Goal: Task Accomplishment & Management: Use online tool/utility

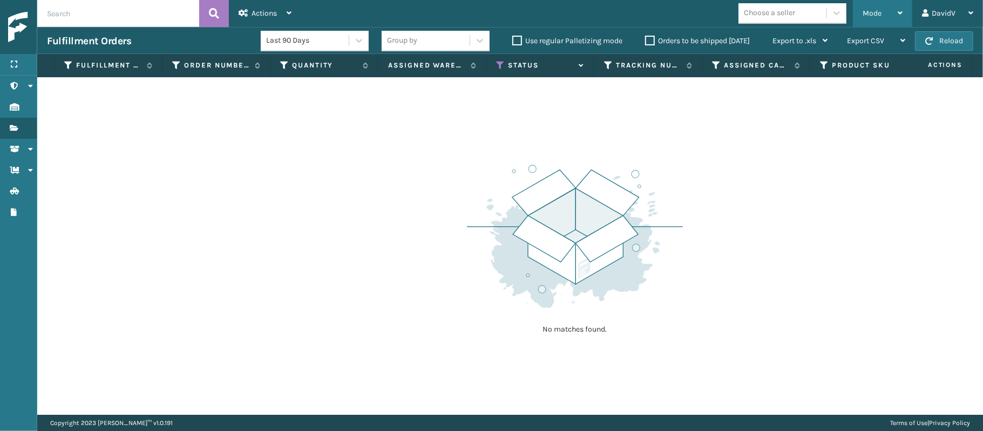
click at [875, 16] on span "Mode" at bounding box center [871, 13] width 19 height 9
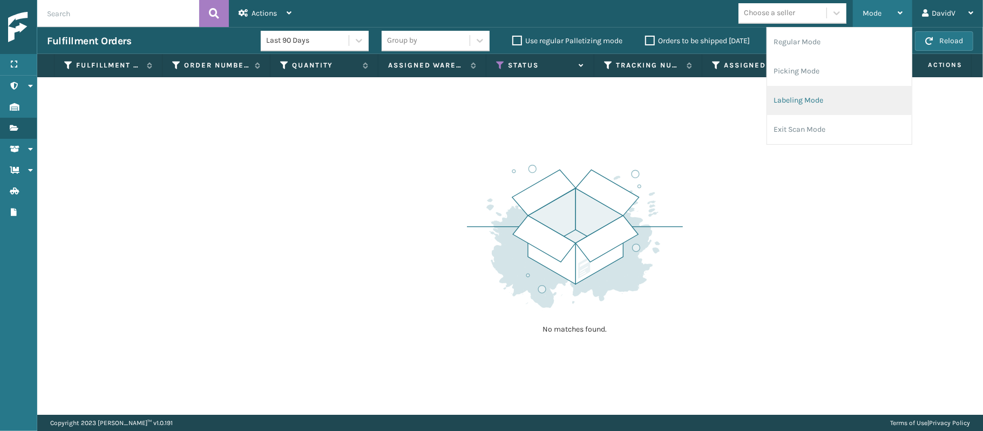
click at [782, 104] on li "Labeling Mode" at bounding box center [839, 100] width 145 height 29
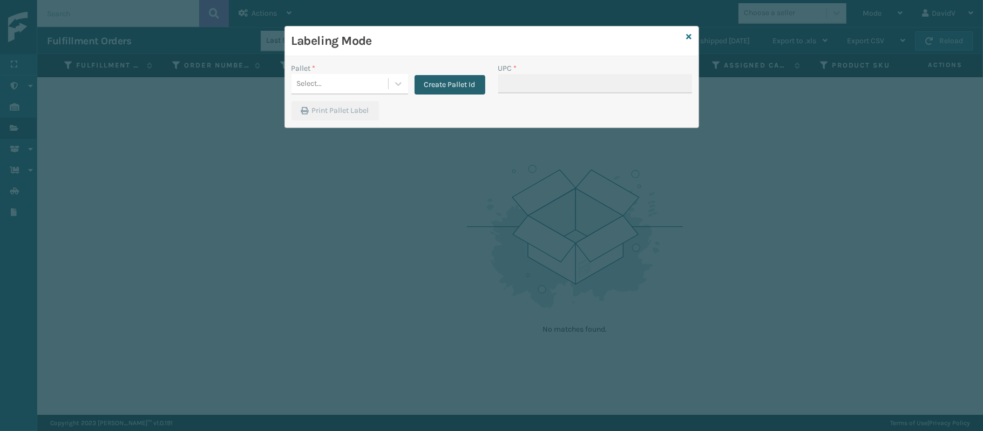
click at [432, 87] on button "Create Pallet Id" at bounding box center [449, 84] width 71 height 19
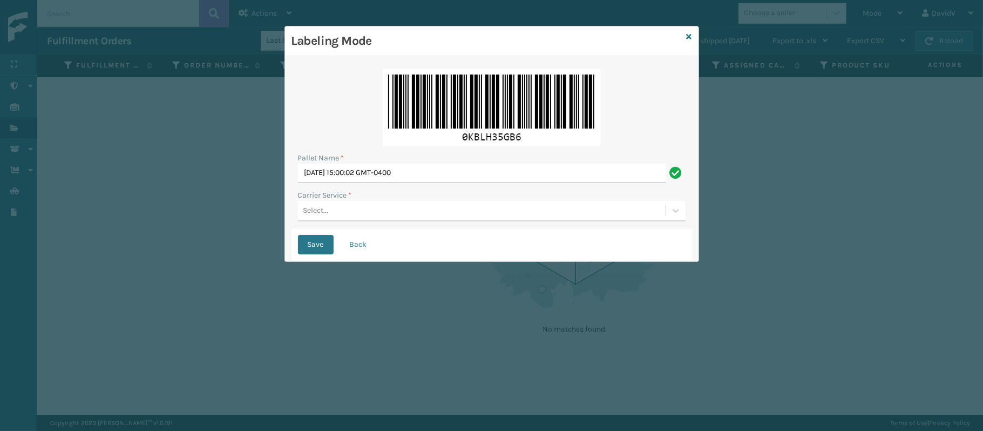
click at [400, 183] on div "Pallet Name * [DATE] 15:00:02 GMT-0400 Carrier Service * Select..." at bounding box center [491, 146] width 400 height 166
drag, startPoint x: 400, startPoint y: 183, endPoint x: 400, endPoint y: 172, distance: 11.9
click at [400, 172] on div "Pallet Name * [DATE] 15:00:02 GMT-0400 Carrier Service * Select..." at bounding box center [491, 146] width 400 height 166
click at [400, 172] on input "[DATE] 15:00:02 GMT-0400" at bounding box center [482, 172] width 368 height 19
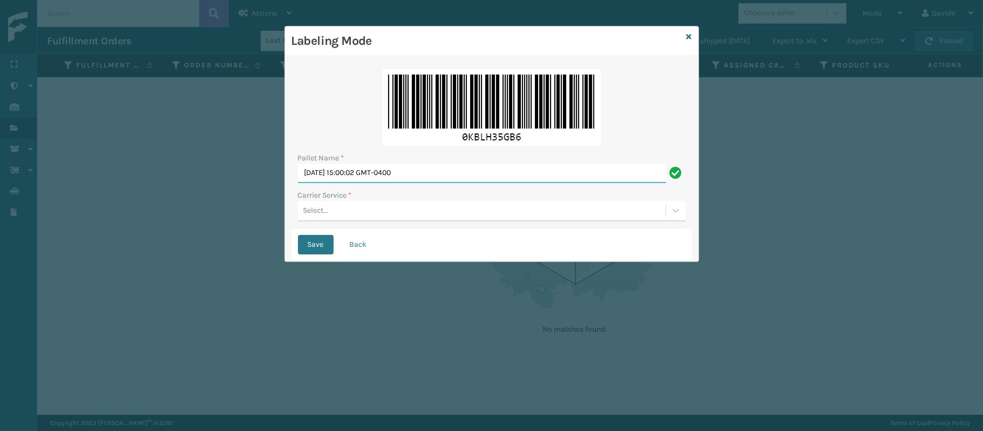
click at [400, 172] on input "[DATE] 15:00:02 GMT-0400" at bounding box center [482, 172] width 368 height 19
type input "LPN 517211"
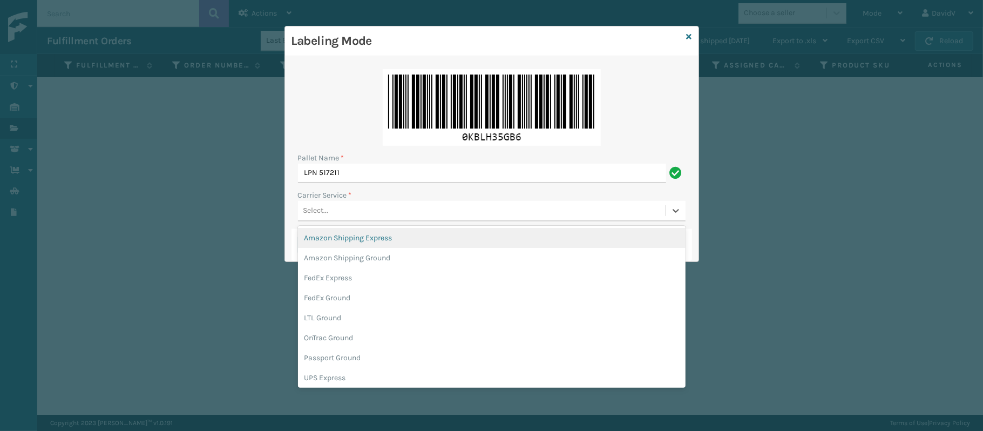
click at [349, 210] on div "Select..." at bounding box center [481, 211] width 367 height 18
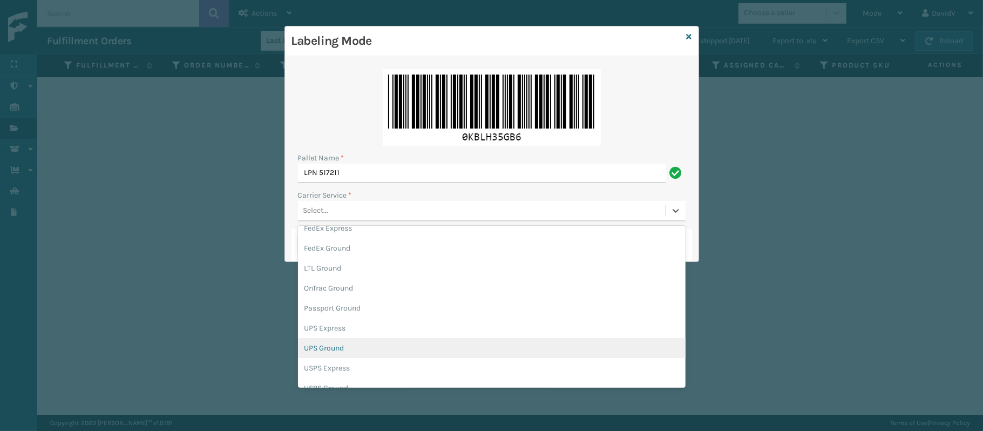
click at [318, 350] on div "UPS Ground" at bounding box center [491, 348] width 387 height 20
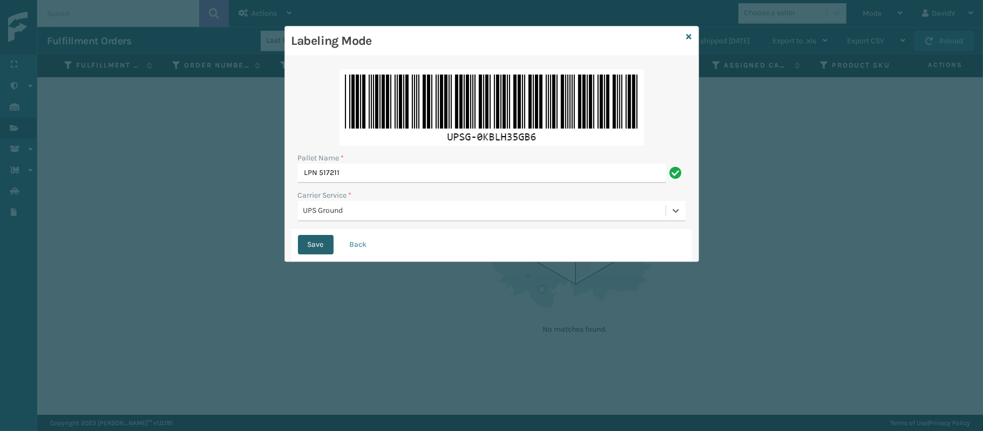
click at [311, 244] on button "Save" at bounding box center [316, 244] width 36 height 19
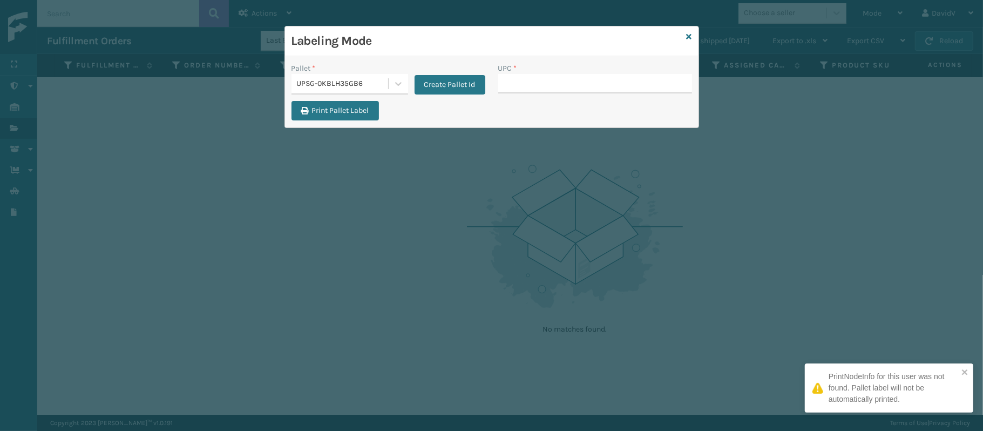
click at [530, 89] on input "UPC *" at bounding box center [595, 83] width 194 height 19
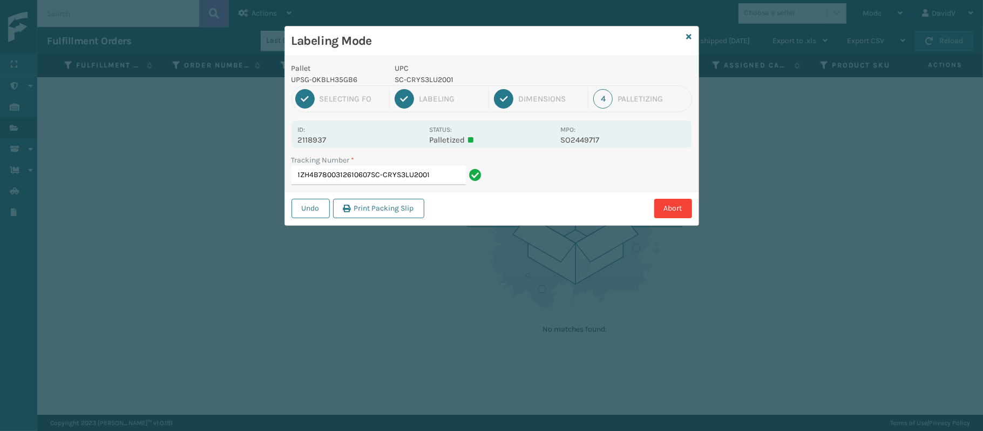
type input "1ZH4B7800312610607SC-CRYS3LU2001"
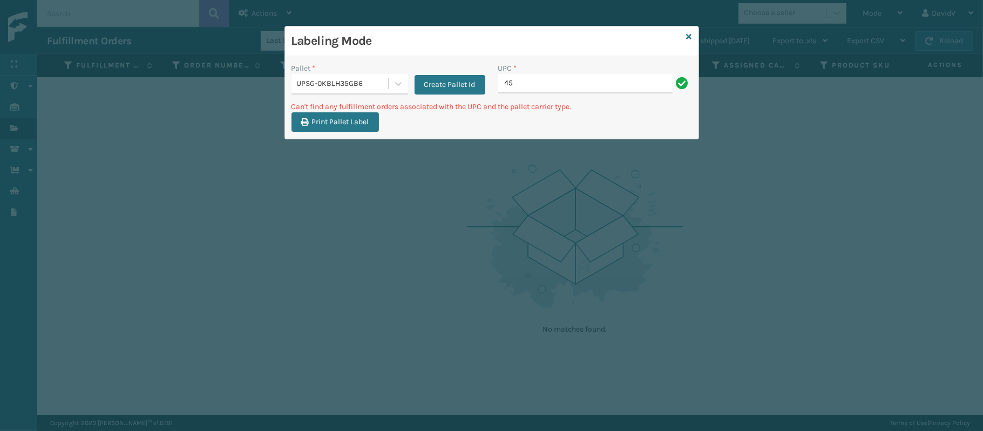
type input "4"
type input "CCHRFKS3BLUVA"
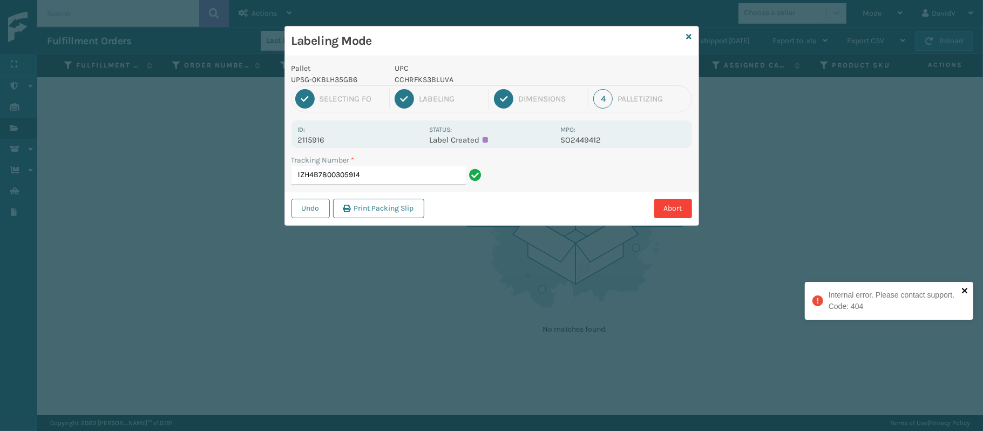
click at [965, 292] on icon "close" at bounding box center [965, 290] width 8 height 9
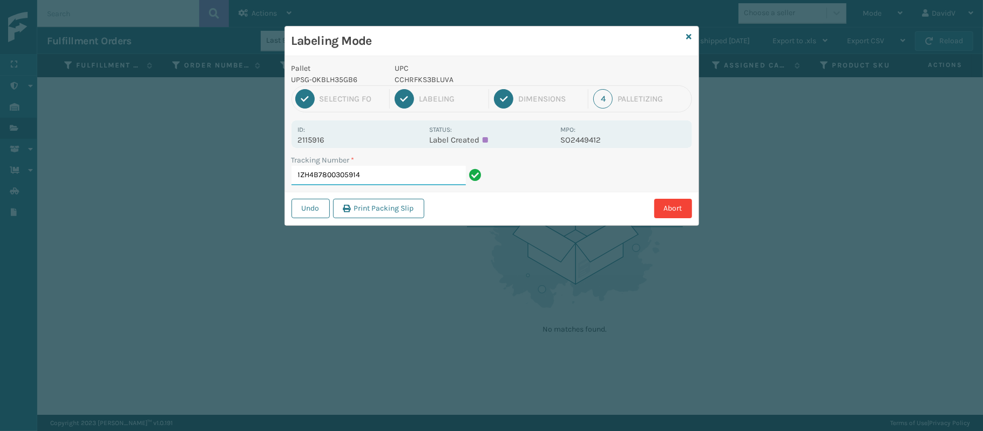
click at [363, 178] on input "1ZH4B7800305914" at bounding box center [378, 175] width 174 height 19
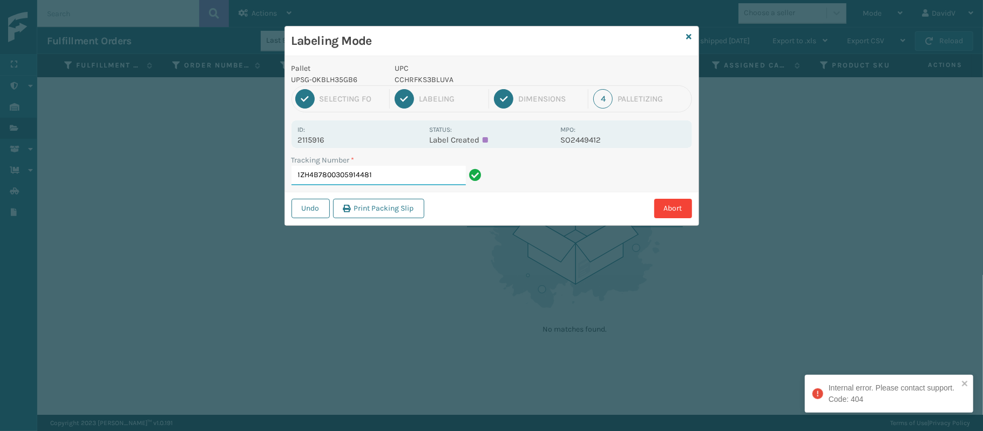
type input "1ZH4B7800305914481"
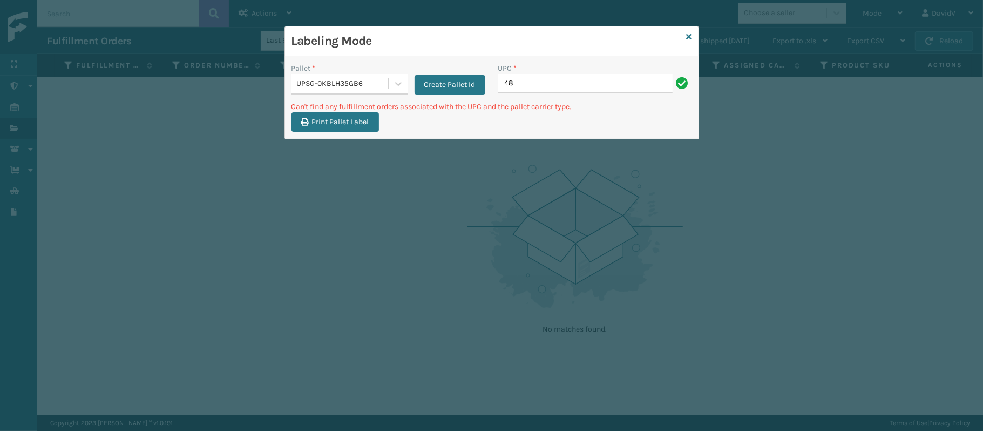
type input "4"
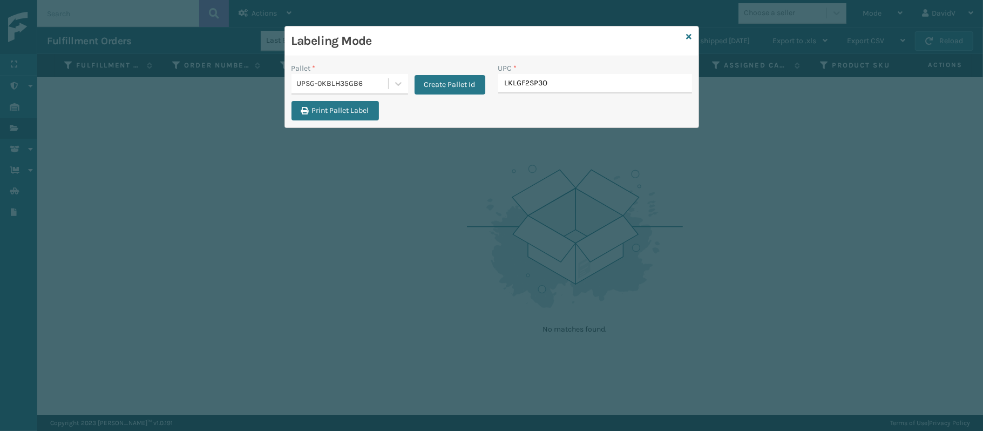
type input "LKLGF2SP3OL"
type input "510A003CML"
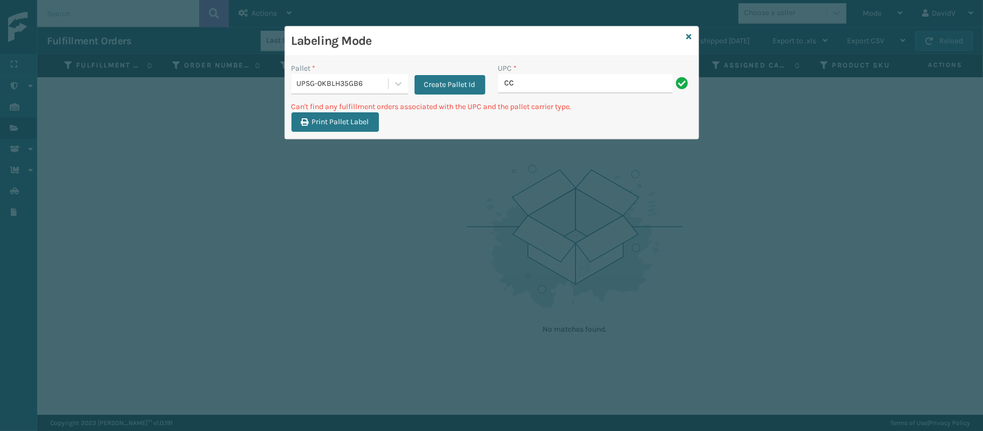
type input "C"
click at [469, 77] on button "Create Pallet Id" at bounding box center [449, 84] width 71 height 19
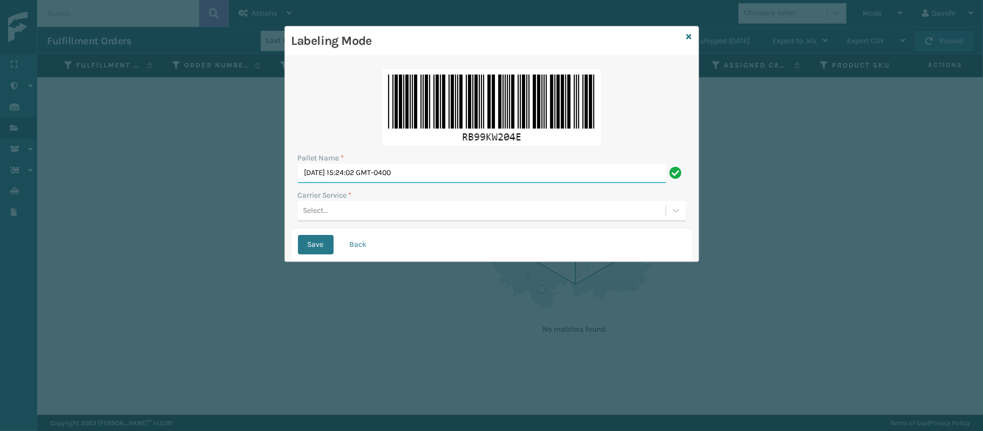
click at [357, 167] on input "[DATE] 15:24:02 GMT-0400" at bounding box center [482, 172] width 368 height 19
type input "LPN 517211"
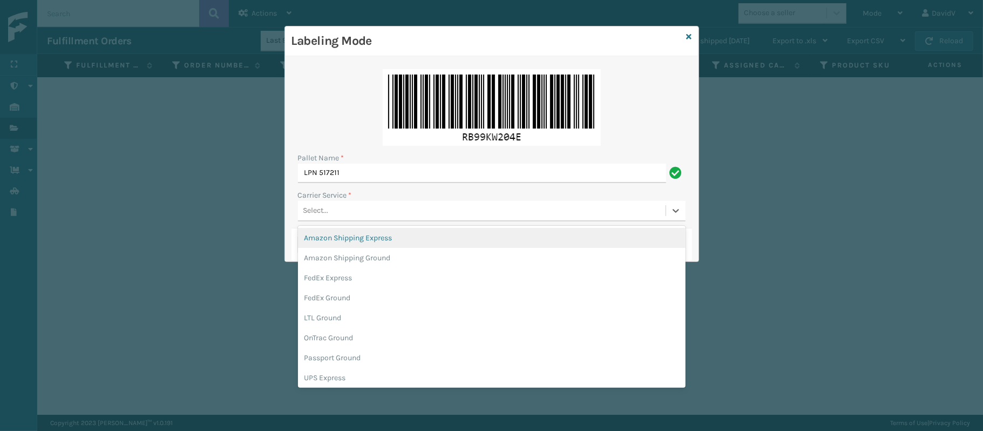
click at [330, 212] on div "Select..." at bounding box center [481, 211] width 367 height 18
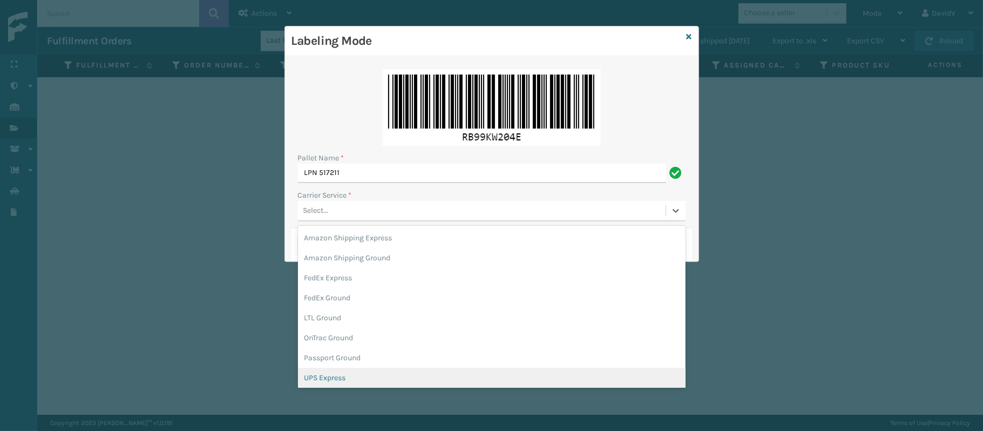
click at [381, 372] on div "UPS Express" at bounding box center [491, 377] width 387 height 20
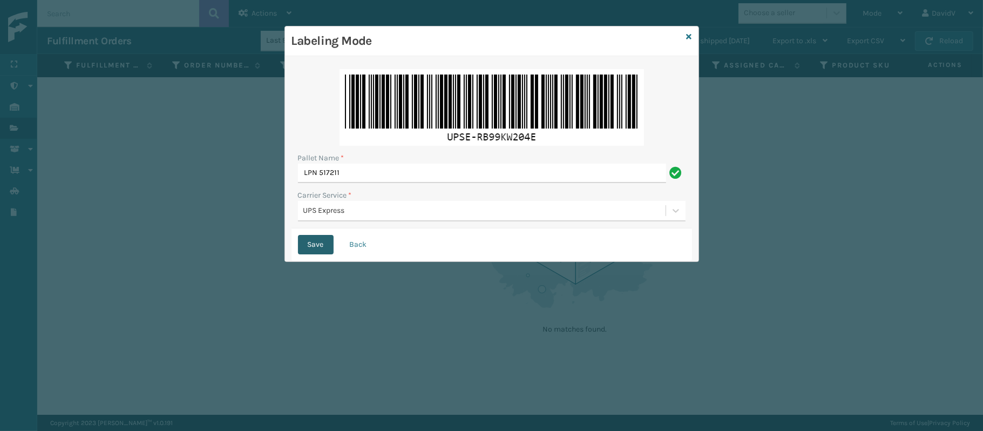
click at [310, 237] on button "Save" at bounding box center [316, 244] width 36 height 19
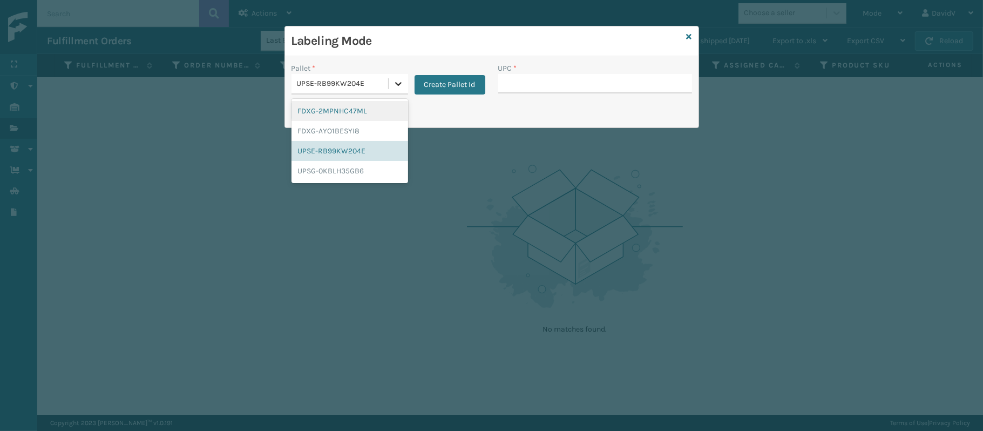
click at [396, 85] on icon at bounding box center [398, 83] width 11 height 11
click at [331, 177] on div "UPSG-0KBLH35GB6" at bounding box center [349, 171] width 117 height 20
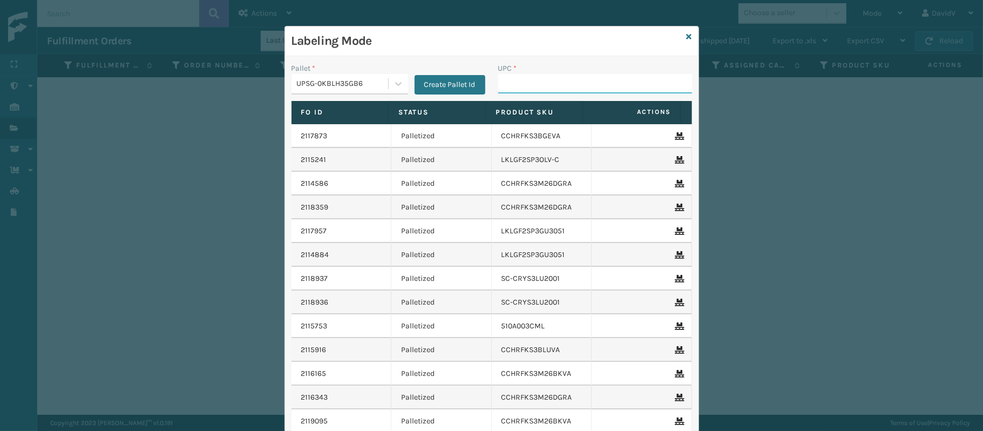
click at [514, 85] on input "UPC *" at bounding box center [595, 83] width 194 height 19
